Goal: Find specific page/section: Find specific page/section

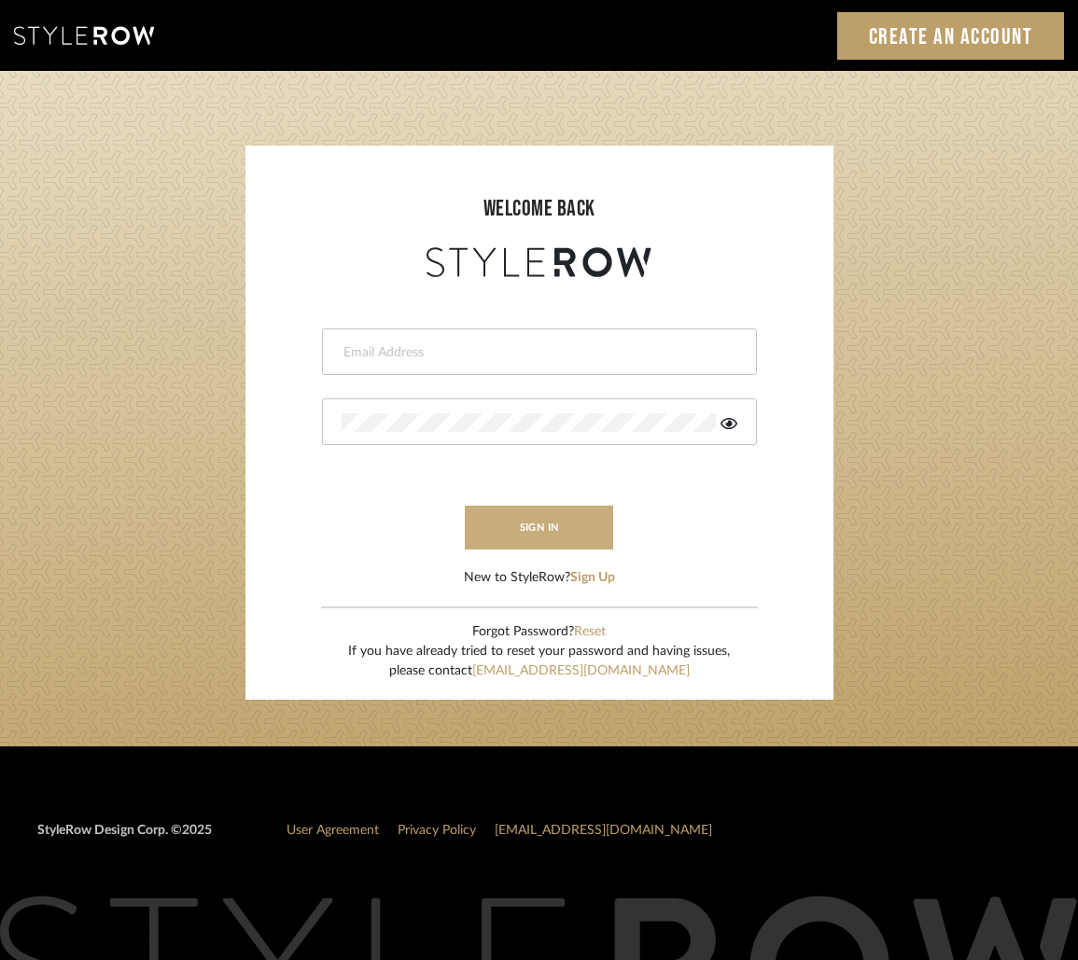
type input "[EMAIL_ADDRESS][DOMAIN_NAME]"
click at [567, 517] on button "sign in" at bounding box center [539, 528] width 149 height 44
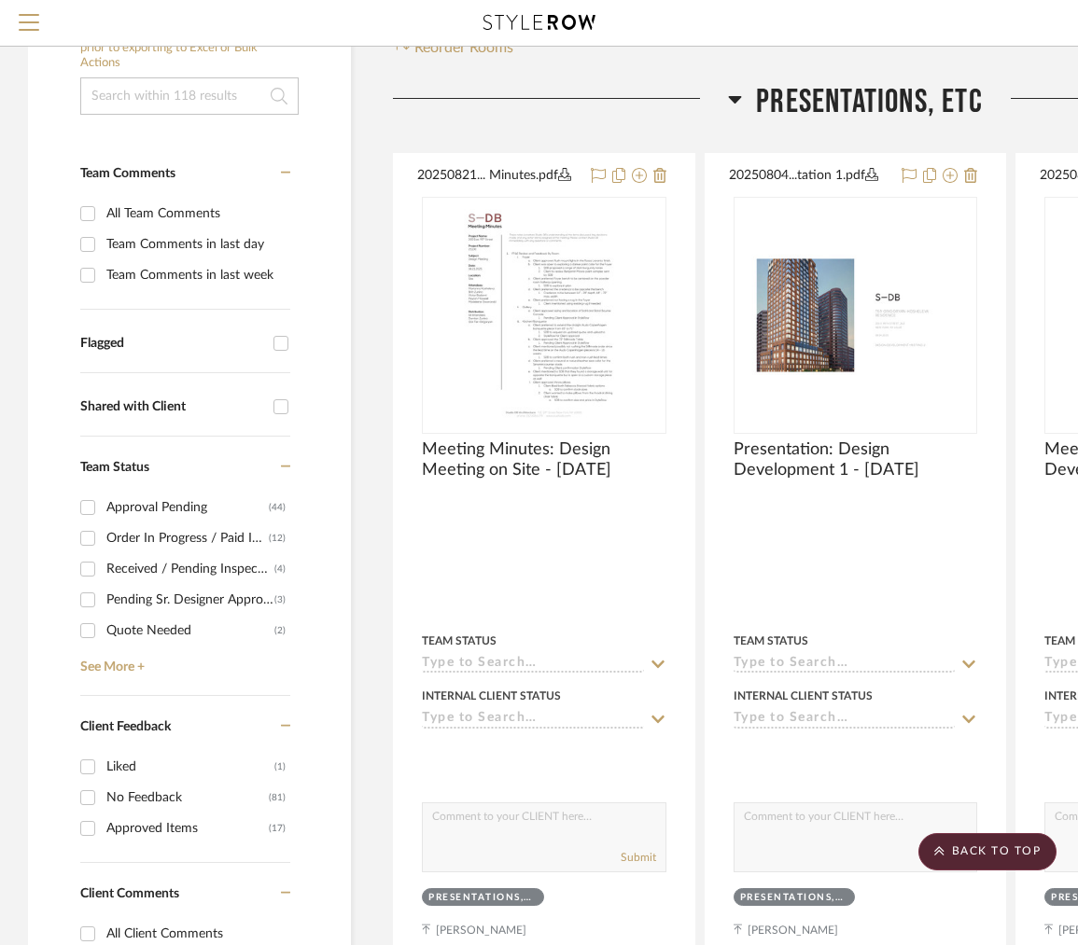
scroll to position [481, 0]
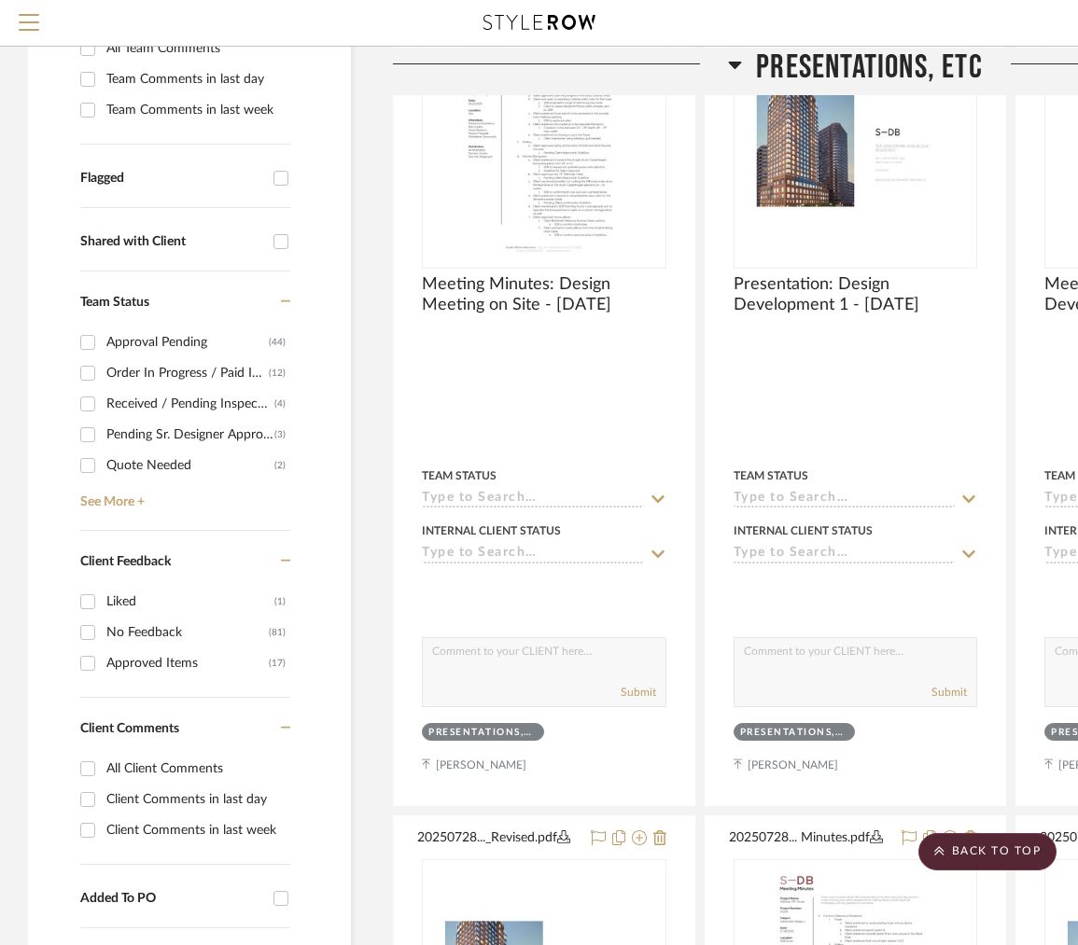
click at [92, 804] on input "Client Comments in last day" at bounding box center [88, 800] width 30 height 30
checkbox input "true"
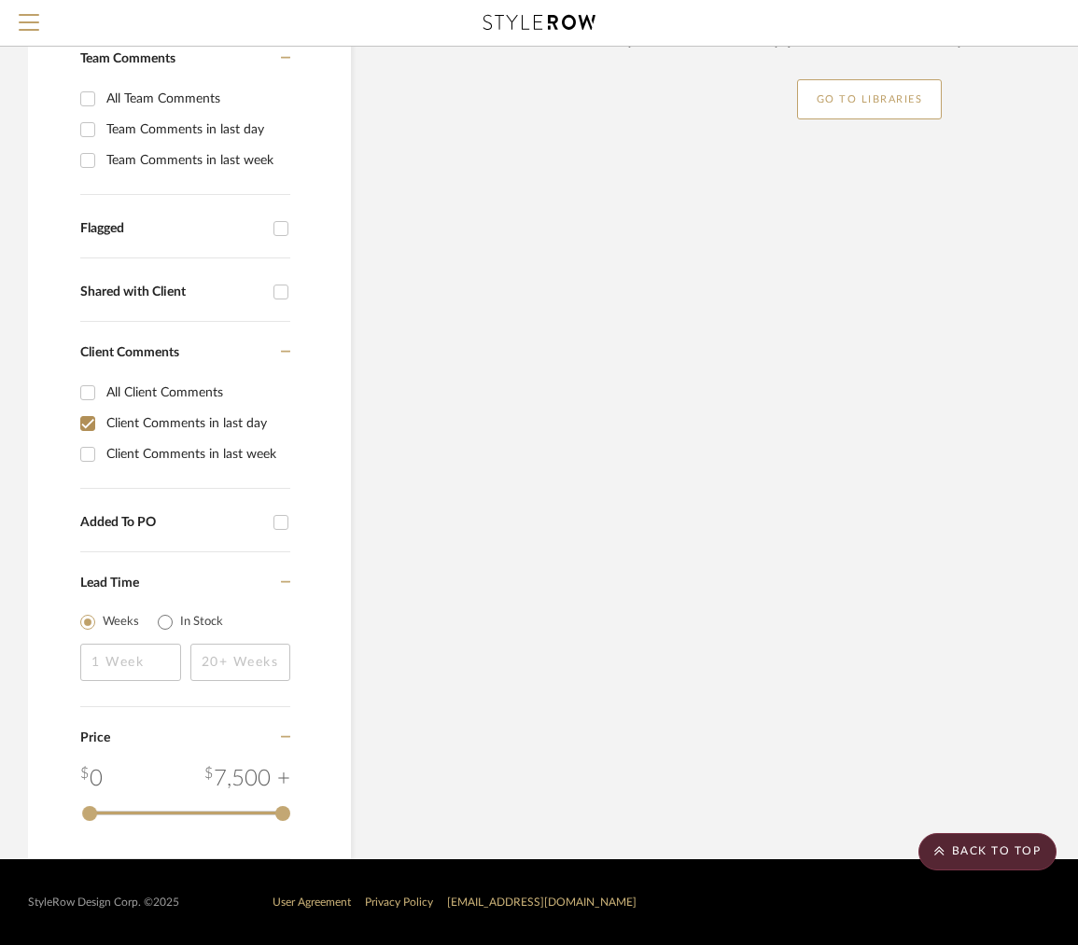
scroll to position [431, 0]
